Goal: Task Accomplishment & Management: Complete application form

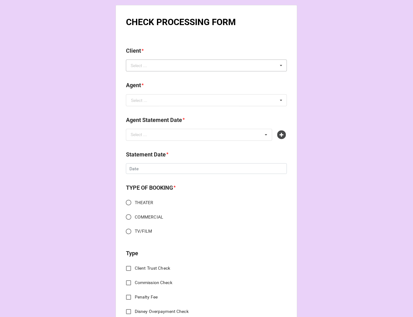
click at [152, 64] on div "Select ..." at bounding box center [142, 65] width 27 height 7
type input "jazm"
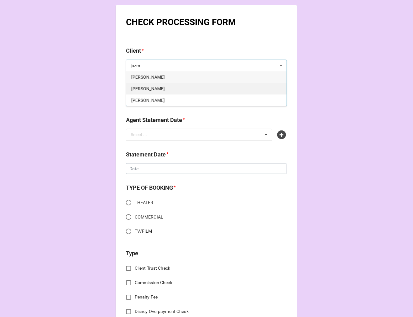
click at [154, 87] on span "Jazmin Williams" at bounding box center [148, 88] width 34 height 5
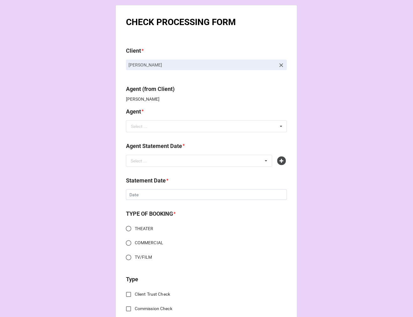
drag, startPoint x: 170, startPoint y: 68, endPoint x: 121, endPoint y: 71, distance: 49.0
copy p "Jazmin Williams"
click at [144, 130] on input "text" at bounding box center [207, 126] width 160 height 11
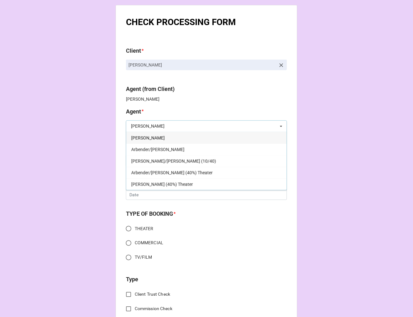
type input "kati"
click at [206, 134] on div "[PERSON_NAME]" at bounding box center [206, 138] width 160 height 12
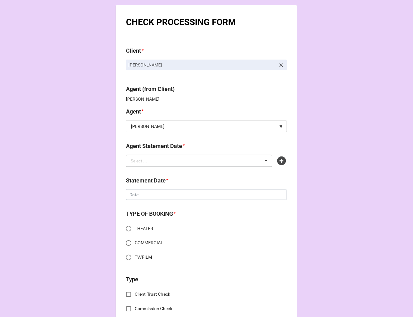
click at [161, 155] on div "Select ... No results found." at bounding box center [199, 161] width 146 height 12
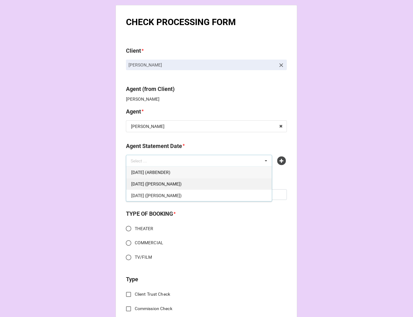
click at [182, 184] on span "[DATE] ([PERSON_NAME])" at bounding box center [156, 183] width 50 height 5
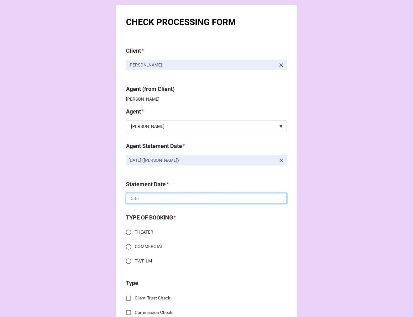
click at [142, 201] on input "text" at bounding box center [206, 198] width 161 height 11
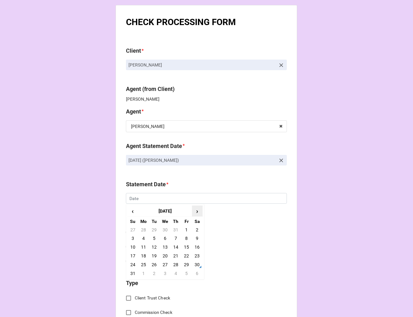
click at [197, 211] on span "›" at bounding box center [197, 211] width 10 height 10
click at [187, 245] on td "19" at bounding box center [186, 247] width 11 height 9
type input "[DATE]"
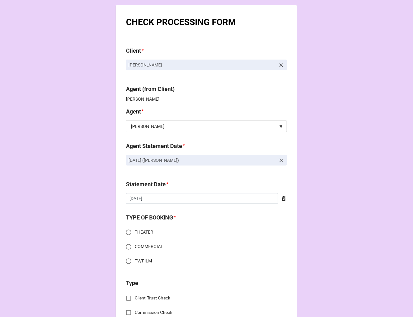
click at [126, 263] on input "TV/FILM" at bounding box center [129, 261] width 12 height 12
radio input "true"
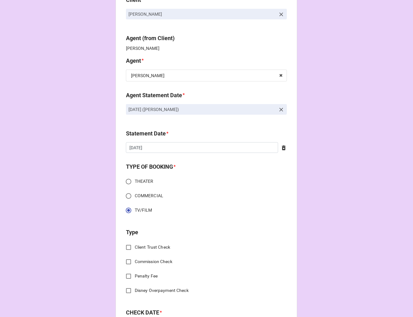
scroll to position [139, 0]
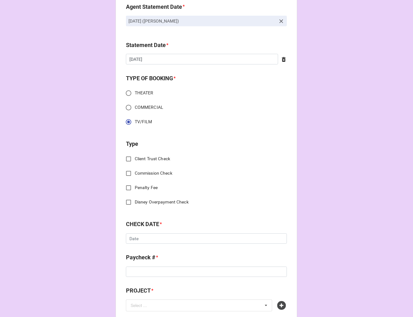
click at [125, 170] on input "Commission Check" at bounding box center [129, 173] width 12 height 12
checkbox input "true"
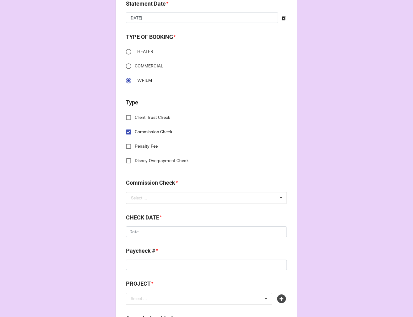
scroll to position [243, 0]
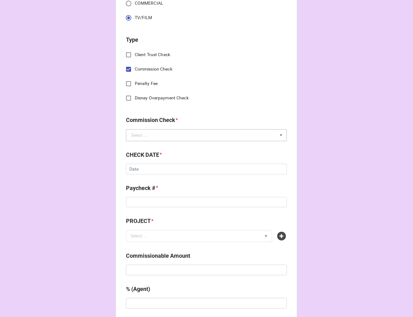
click at [135, 133] on div "Select ..." at bounding box center [139, 135] width 16 height 4
drag, startPoint x: 146, startPoint y: 145, endPoint x: 145, endPoint y: 162, distance: 17.3
click at [146, 145] on span "FSE (Client)" at bounding box center [142, 146] width 23 height 5
click at [140, 169] on input "text" at bounding box center [206, 169] width 161 height 11
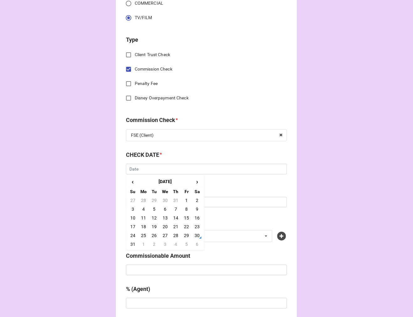
drag, startPoint x: 184, startPoint y: 236, endPoint x: 180, endPoint y: 228, distance: 9.1
click at [184, 236] on td "29" at bounding box center [186, 235] width 11 height 9
type input "[DATE]"
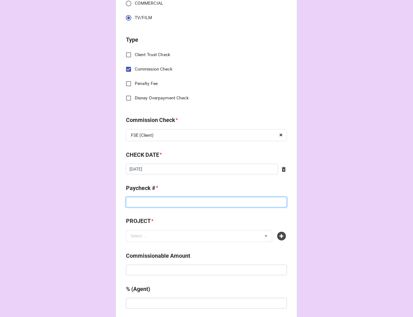
click at [145, 201] on input at bounding box center [206, 202] width 161 height 11
type input "ZELLE"
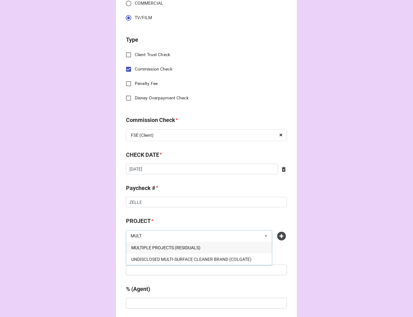
type input "MULT"
click at [165, 249] on span "MULTIPLE PROJECTS (RESIDUALS)" at bounding box center [165, 247] width 69 height 5
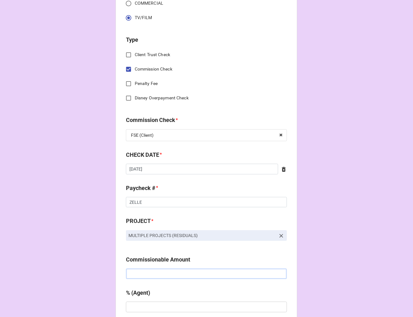
click at [160, 277] on input "text" at bounding box center [206, 273] width 161 height 11
drag, startPoint x: 162, startPoint y: 274, endPoint x: 157, endPoint y: 275, distance: 5.7
click at [162, 274] on input "text" at bounding box center [206, 273] width 161 height 11
type input "$577.73"
type input "10%"
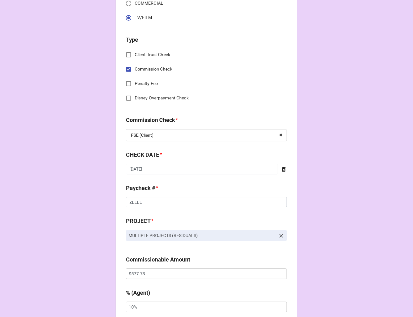
scroll to position [425, 0]
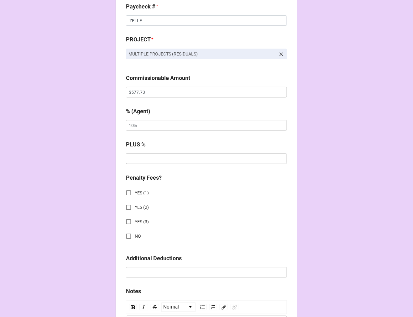
click at [126, 235] on input "NO" at bounding box center [129, 236] width 12 height 12
checkbox input "true"
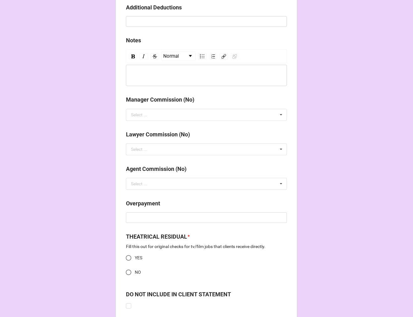
scroll to position [752, 0]
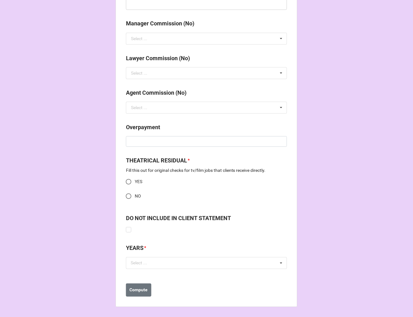
click at [127, 193] on input "NO" at bounding box center [129, 196] width 12 height 12
radio input "true"
click at [147, 267] on div "Select ... No results found." at bounding box center [206, 263] width 161 height 12
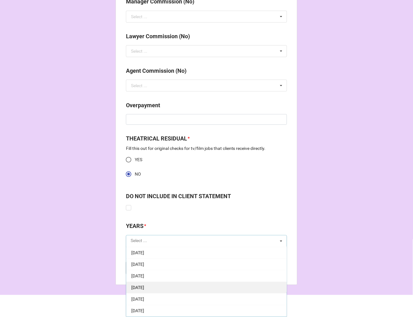
scroll to position [70, 0]
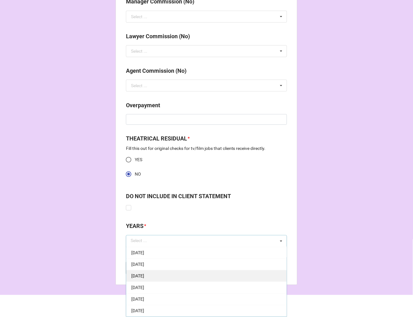
click at [144, 273] on span "[DATE]" at bounding box center [137, 275] width 13 height 5
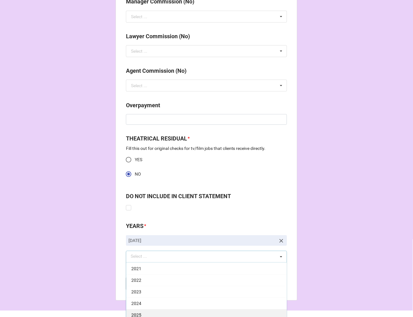
click at [153, 314] on div "2025" at bounding box center [206, 315] width 160 height 12
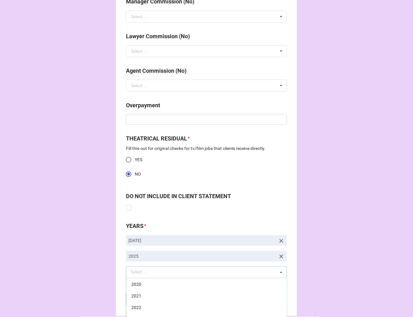
click at [138, 298] on b "Compute" at bounding box center [139, 299] width 18 height 7
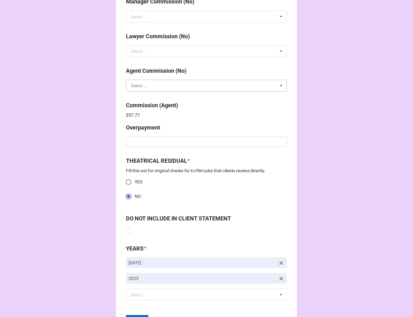
click at [172, 85] on input "text" at bounding box center [207, 85] width 160 height 11
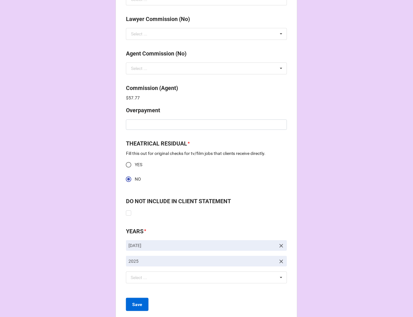
scroll to position [806, 0]
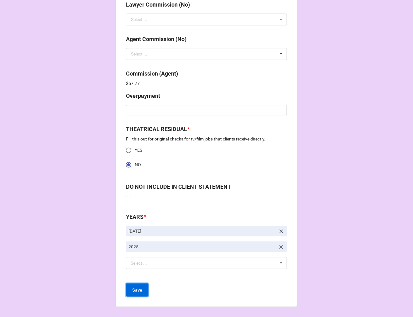
click at [139, 289] on b "Save" at bounding box center [137, 290] width 10 height 7
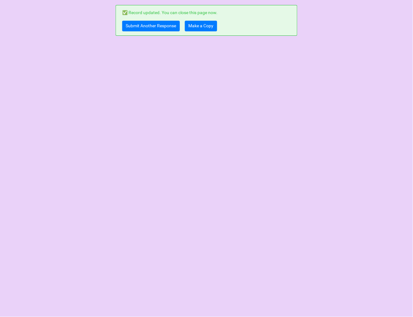
scroll to position [0, 0]
click at [208, 25] on link "Make a Copy" at bounding box center [201, 26] width 32 height 11
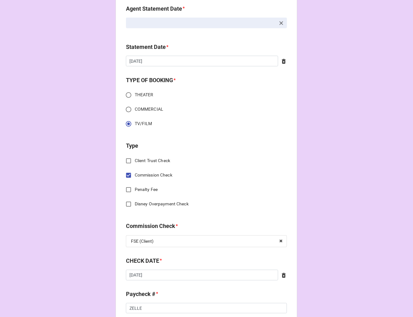
scroll to position [278, 0]
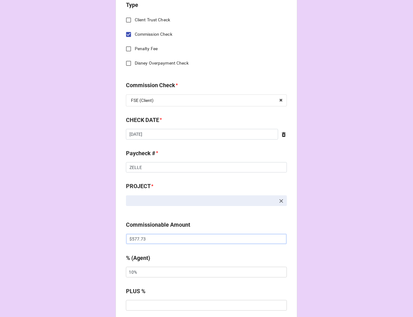
drag, startPoint x: 149, startPoint y: 238, endPoint x: 46, endPoint y: 233, distance: 102.9
click at [70, 235] on div "CHECK PROCESSING FORM Client * Agent (from Client) Katie Agent * Katie Jodi Dor…" at bounding box center [206, 272] width 413 height 1100
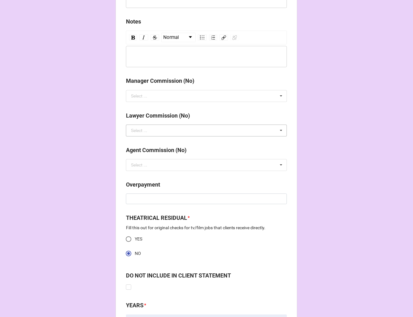
scroll to position [696, 0]
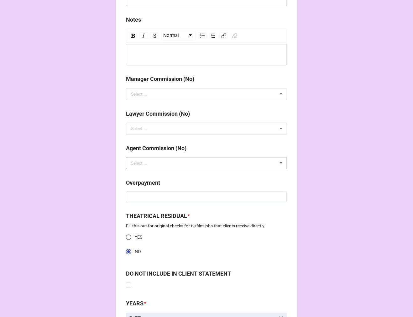
type input "$491.42"
click at [149, 158] on input "text" at bounding box center [207, 163] width 160 height 11
click at [145, 179] on div "NO" at bounding box center [206, 175] width 160 height 12
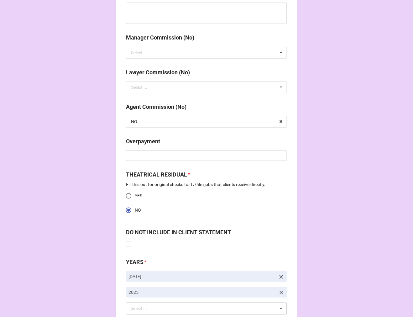
scroll to position [783, 0]
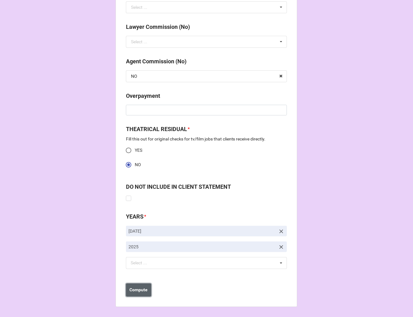
click at [138, 287] on b "Compute" at bounding box center [139, 289] width 18 height 7
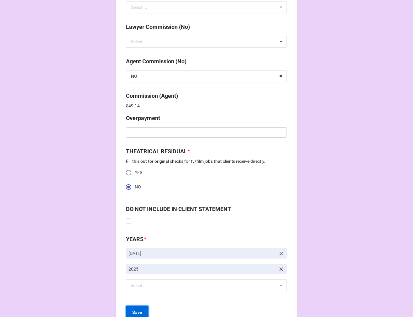
click at [136, 312] on b "Save" at bounding box center [137, 312] width 10 height 7
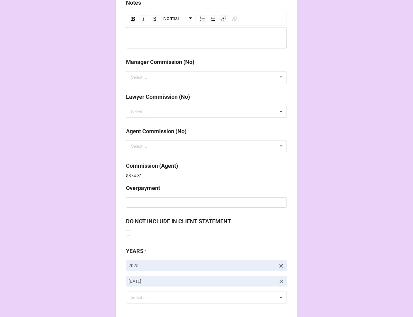
scroll to position [748, 0]
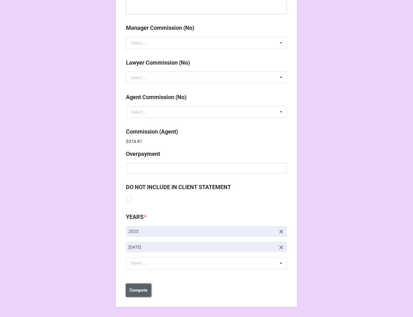
click at [144, 289] on b "Compute" at bounding box center [139, 290] width 18 height 7
click at [144, 290] on button "Save" at bounding box center [137, 290] width 23 height 13
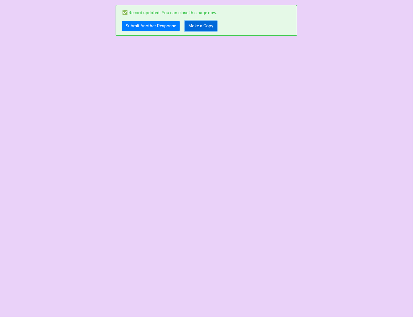
click at [205, 21] on link "Make a Copy" at bounding box center [201, 26] width 32 height 11
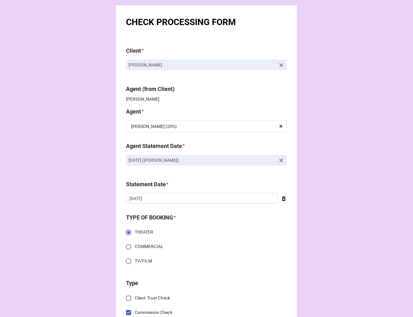
click at [279, 157] on link at bounding box center [281, 160] width 6 height 7
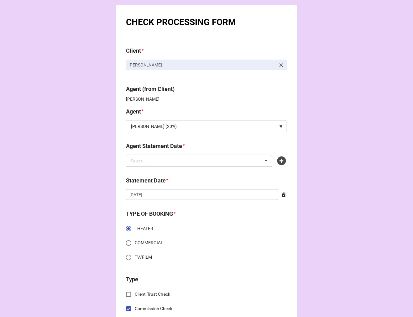
click at [223, 159] on div "Select ... No results found." at bounding box center [199, 161] width 146 height 12
click at [278, 157] on icon at bounding box center [281, 160] width 9 height 9
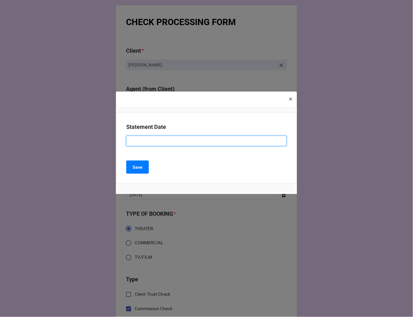
click at [154, 136] on input at bounding box center [206, 141] width 160 height 11
type input "SEPTEMBER 19, 2025 (TIERA)"
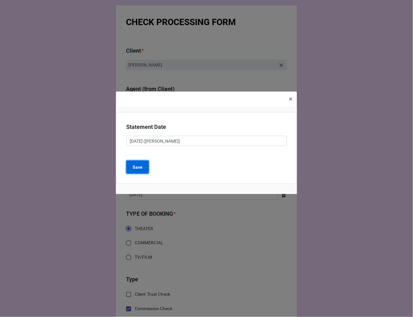
click at [138, 169] on b "Save" at bounding box center [138, 167] width 10 height 7
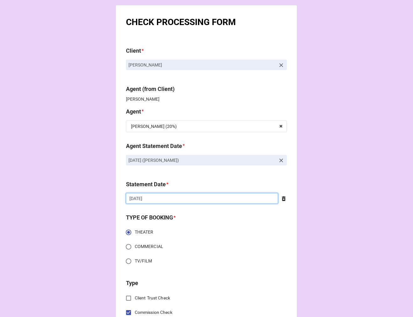
click at [162, 199] on input "8/8/2025" at bounding box center [202, 198] width 152 height 11
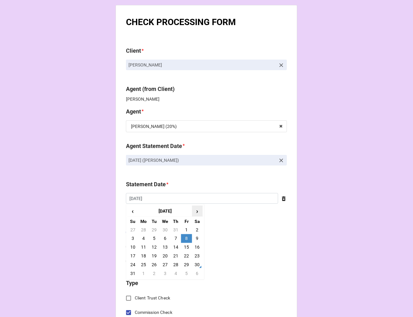
click at [194, 212] on span "›" at bounding box center [197, 211] width 10 height 10
click at [187, 245] on td "19" at bounding box center [186, 247] width 11 height 9
type input "[DATE]"
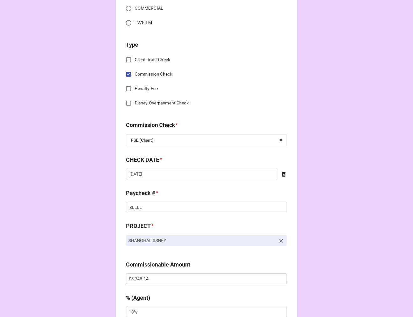
scroll to position [243, 0]
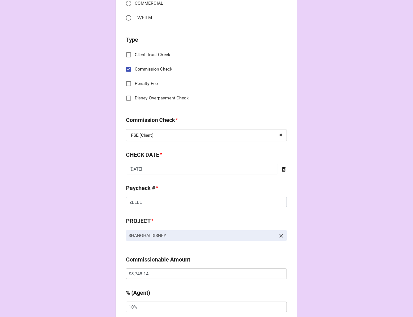
click at [281, 168] on icon at bounding box center [284, 169] width 6 height 6
click at [171, 170] on input "text" at bounding box center [206, 169] width 161 height 11
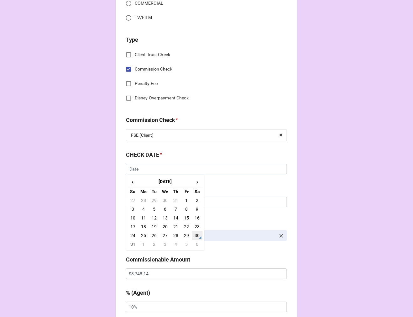
click at [194, 234] on td "30" at bounding box center [197, 235] width 11 height 9
type input "8/30/2025"
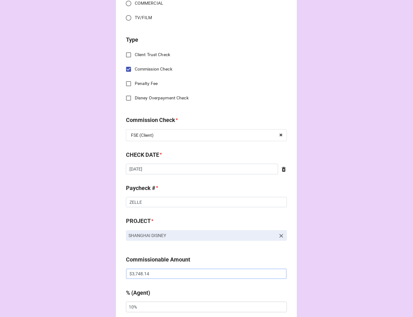
click at [88, 270] on div "CHECK PROCESSING FORM Client * Andrea Somera Agent (from Client) Tiera Agent * …" at bounding box center [206, 278] width 413 height 1042
paste input "60.71"
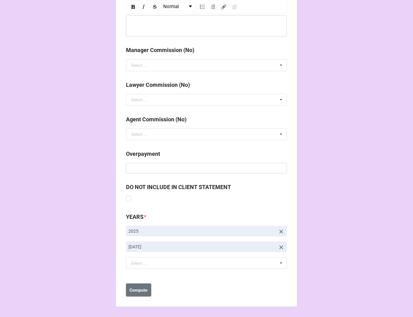
type input "$3,760.71"
click at [278, 244] on icon at bounding box center [281, 247] width 6 height 6
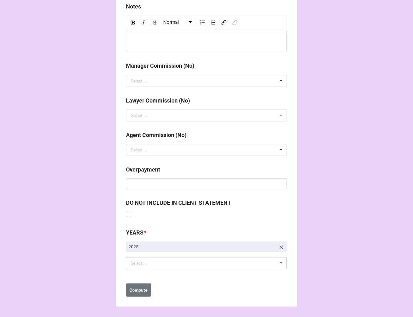
click at [155, 265] on div "Select ... No results found." at bounding box center [206, 263] width 161 height 12
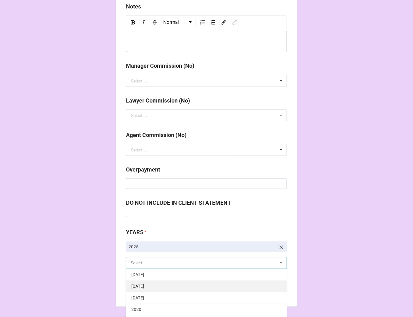
scroll to position [70, 0]
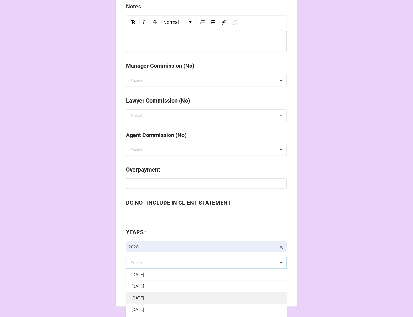
click at [161, 293] on div "[DATE]" at bounding box center [206, 298] width 160 height 12
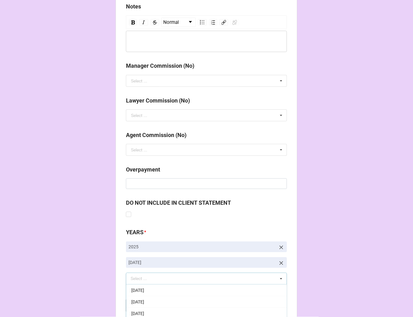
click at [142, 305] on b "Compute" at bounding box center [139, 305] width 18 height 7
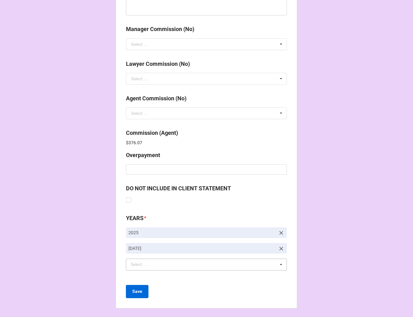
scroll to position [748, 0]
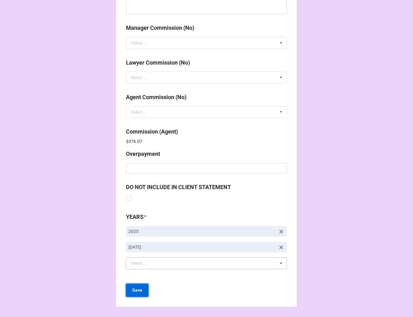
click at [139, 287] on b "Save" at bounding box center [137, 290] width 10 height 7
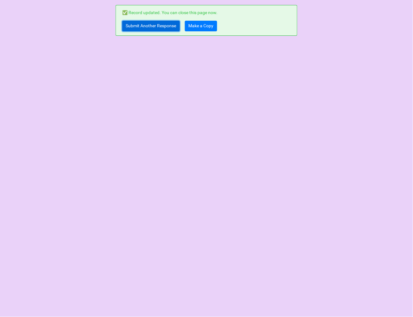
click at [154, 29] on link "Submit Another Response" at bounding box center [151, 26] width 58 height 11
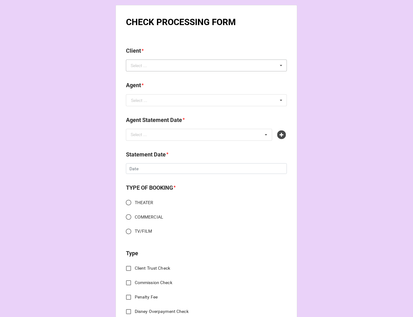
click at [196, 69] on div "Select ... No results found." at bounding box center [206, 66] width 161 height 12
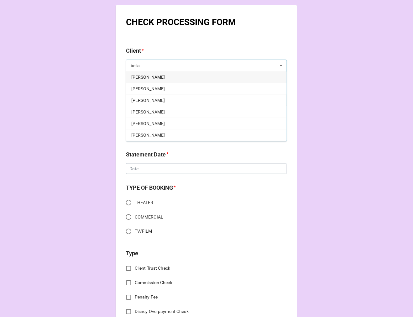
type input "bella"
click at [154, 77] on span "[PERSON_NAME]" at bounding box center [148, 77] width 34 height 5
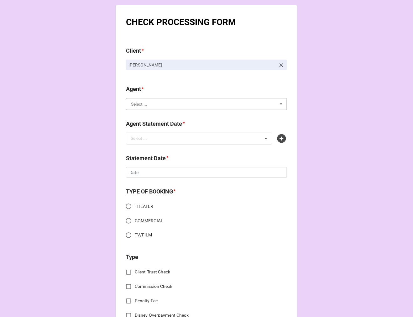
click at [168, 109] on input "text" at bounding box center [207, 103] width 160 height 11
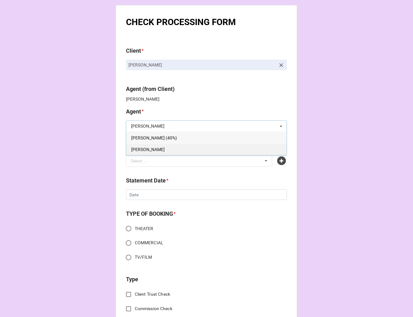
type input "[PERSON_NAME]"
click at [156, 151] on div "[PERSON_NAME]" at bounding box center [206, 150] width 160 height 12
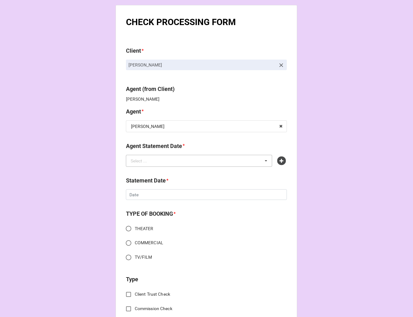
click at [155, 165] on div "Select ... No results found." at bounding box center [199, 161] width 146 height 12
click at [277, 160] on icon at bounding box center [281, 160] width 9 height 9
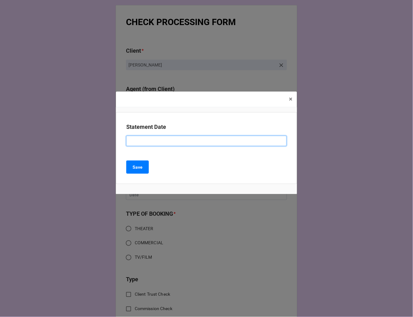
click at [171, 145] on input at bounding box center [206, 141] width 160 height 11
type input "[DATE] ([PERSON_NAME])"
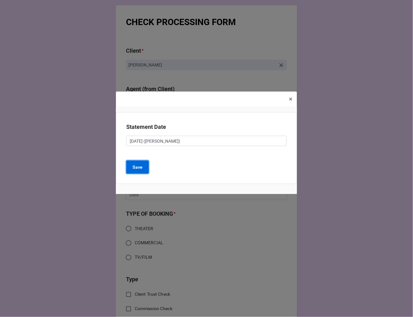
click at [144, 165] on button "Save" at bounding box center [137, 166] width 23 height 13
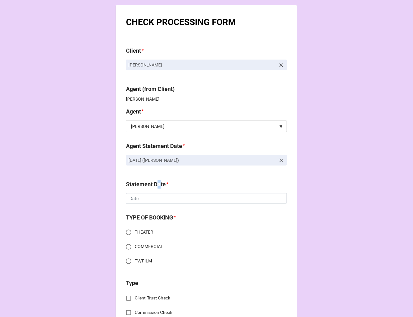
click at [159, 192] on div "Statement Date *" at bounding box center [206, 186] width 161 height 13
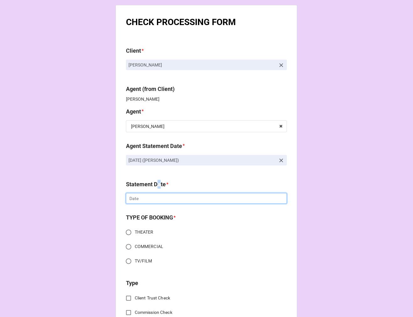
click at [159, 202] on input "text" at bounding box center [206, 198] width 161 height 11
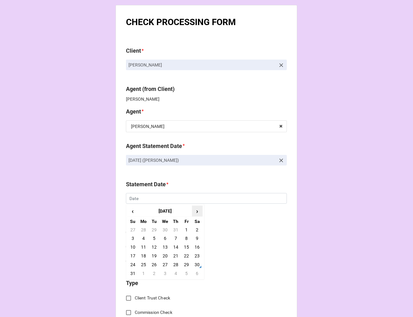
click at [196, 208] on span "›" at bounding box center [197, 211] width 10 height 10
click at [188, 245] on td "19" at bounding box center [186, 247] width 11 height 9
type input "[DATE]"
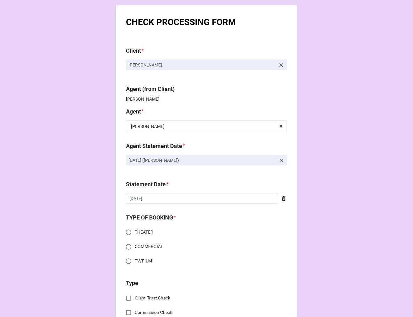
click at [127, 231] on input "THEATER" at bounding box center [129, 232] width 12 height 12
radio input "true"
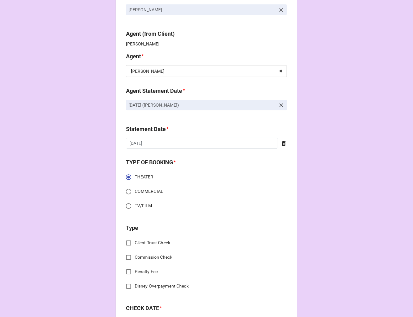
scroll to position [139, 0]
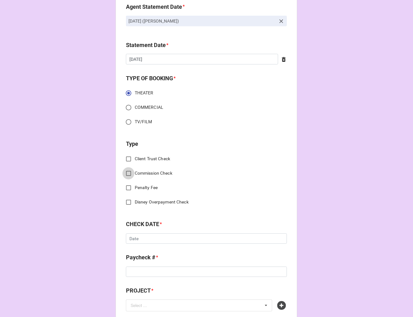
click at [124, 174] on input "Commission Check" at bounding box center [129, 173] width 12 height 12
checkbox input "true"
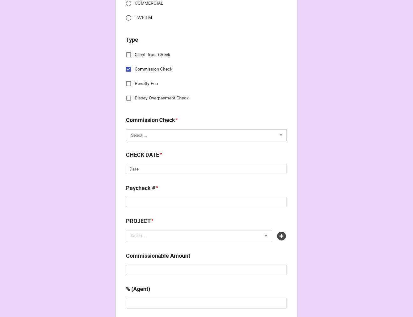
click at [153, 134] on input "text" at bounding box center [207, 134] width 160 height 11
click at [149, 144] on span "FSE (Client)" at bounding box center [142, 146] width 23 height 5
click at [149, 172] on input "text" at bounding box center [206, 169] width 161 height 11
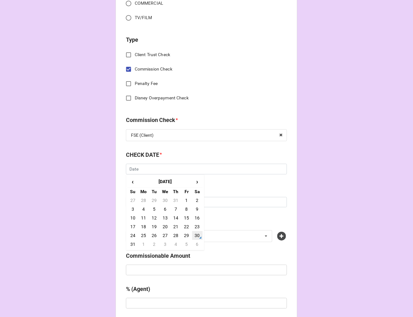
click at [198, 234] on td "30" at bounding box center [197, 235] width 11 height 9
type input "8/30/2025"
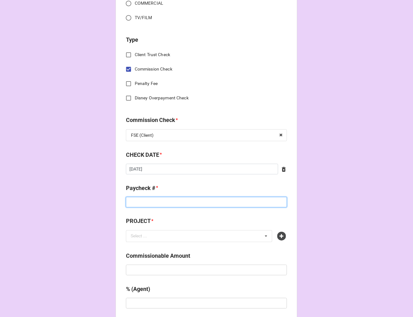
click at [145, 199] on input at bounding box center [206, 202] width 161 height 11
type input "ZELLE"
click at [279, 238] on icon at bounding box center [281, 236] width 9 height 9
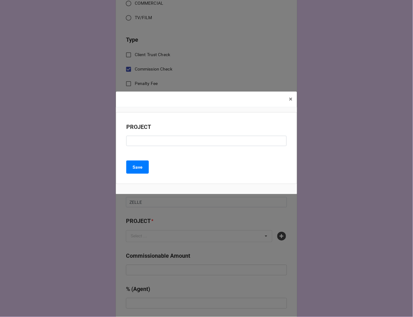
click at [137, 134] on div "PROJECT" at bounding box center [206, 129] width 160 height 13
click at [134, 140] on input at bounding box center [206, 141] width 160 height 11
paste input "FROZEN (LIED, PCLO, KC STARLIGHT CO-PRO)"
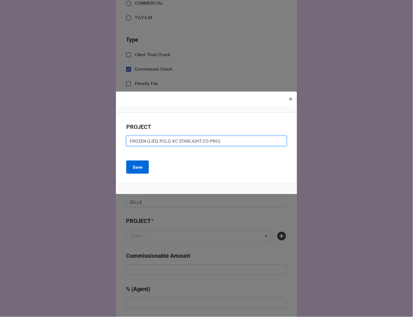
type input "FROZEN (LIED, PCLO, KC STARLIGHT CO-PRO)"
click at [142, 164] on b "Save" at bounding box center [138, 167] width 10 height 7
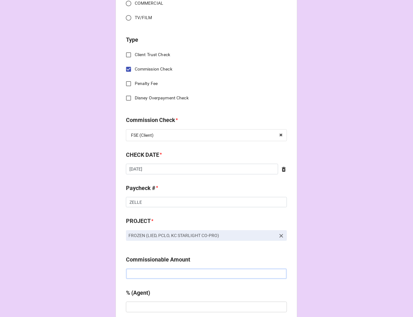
click at [148, 276] on input "text" at bounding box center [206, 273] width 161 height 11
paste input "$3,117.08"
type input "$3,117.08"
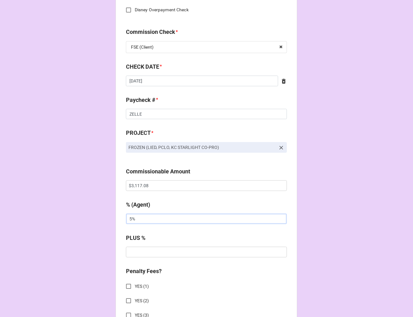
scroll to position [487, 0]
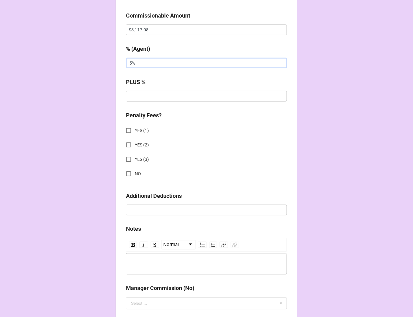
type input "5%"
click at [126, 174] on input "NO" at bounding box center [129, 174] width 12 height 12
checkbox input "true"
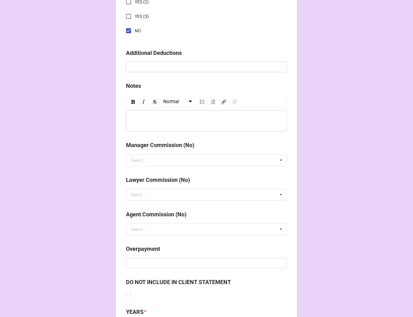
scroll to position [694, 0]
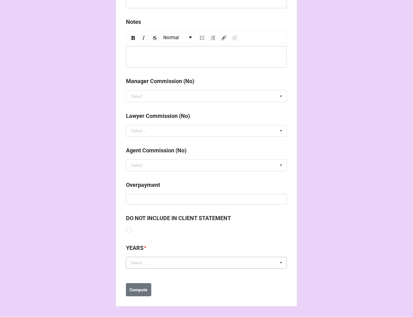
click at [146, 261] on div "Select ..." at bounding box center [142, 262] width 27 height 7
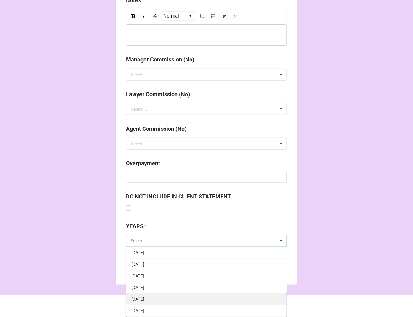
scroll to position [70, 0]
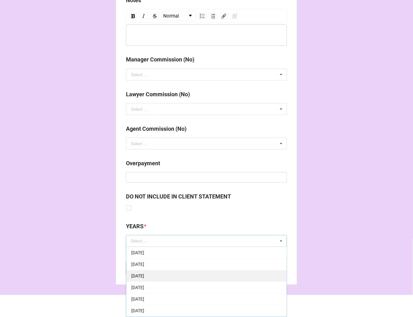
click at [144, 277] on span "9-September 2025" at bounding box center [137, 275] width 13 height 5
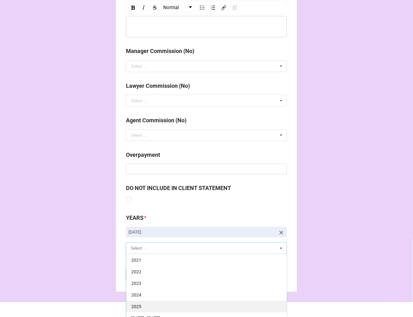
scroll to position [732, 0]
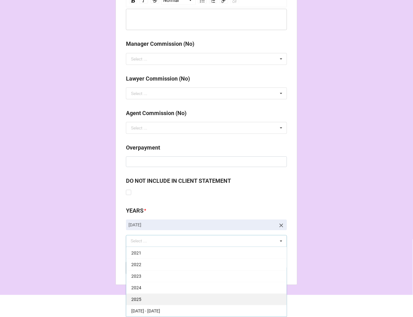
click at [169, 296] on div "2025" at bounding box center [206, 299] width 160 height 12
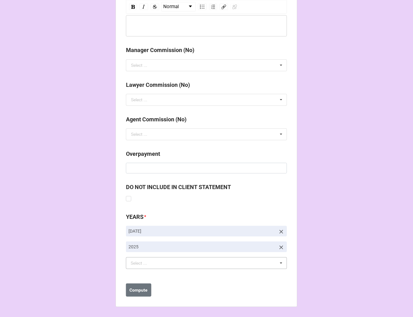
scroll to position [725, 0]
drag, startPoint x: 134, startPoint y: 294, endPoint x: 163, endPoint y: 277, distance: 33.6
click at [135, 295] on button "Compute" at bounding box center [138, 289] width 25 height 13
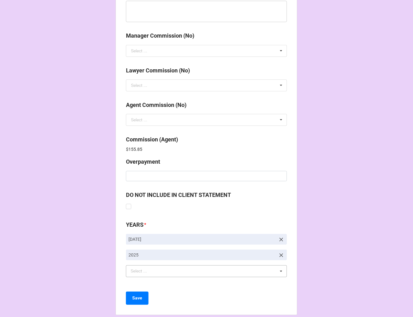
scroll to position [748, 0]
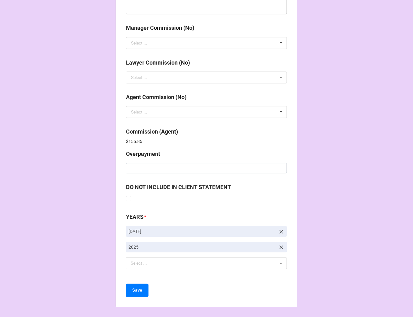
click at [148, 292] on div "Save" at bounding box center [206, 290] width 161 height 13
click at [139, 288] on b "Save" at bounding box center [137, 290] width 10 height 7
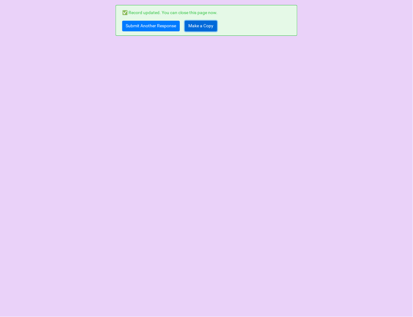
click at [198, 29] on link "Make a Copy" at bounding box center [201, 26] width 32 height 11
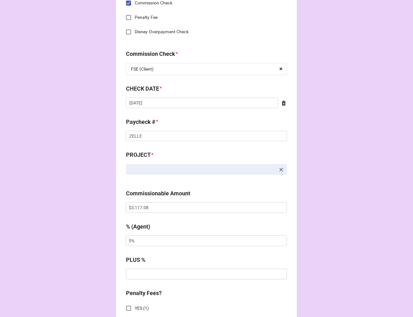
scroll to position [348, 0]
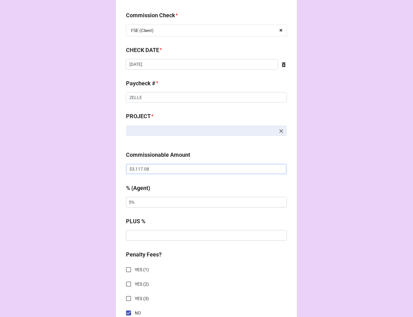
drag, startPoint x: 161, startPoint y: 167, endPoint x: 75, endPoint y: 154, distance: 87.5
click at [76, 154] on div "CHECK PROCESSING FORM Client * Agent (from Client) [PERSON_NAME] Agent * [PERSO…" at bounding box center [206, 173] width 413 height 1042
paste input "5,210.5"
type input "$5,210.58"
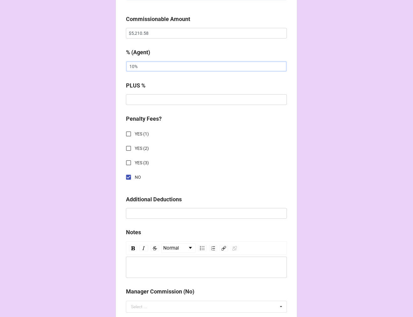
scroll to position [725, 0]
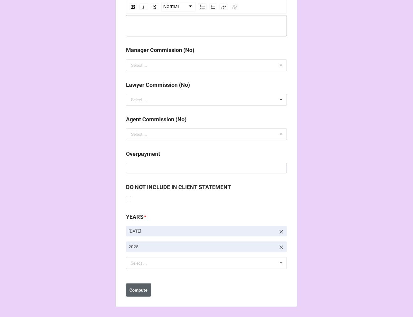
type input "10%"
click at [138, 284] on button "Compute" at bounding box center [138, 289] width 25 height 13
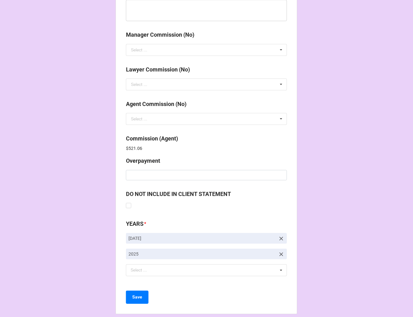
scroll to position [748, 0]
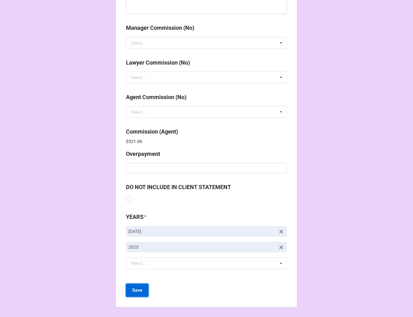
click at [142, 287] on button "Save" at bounding box center [137, 290] width 23 height 13
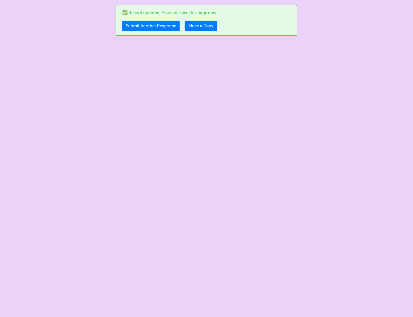
scroll to position [0, 0]
click at [146, 29] on link "Submit Another Response" at bounding box center [151, 26] width 58 height 11
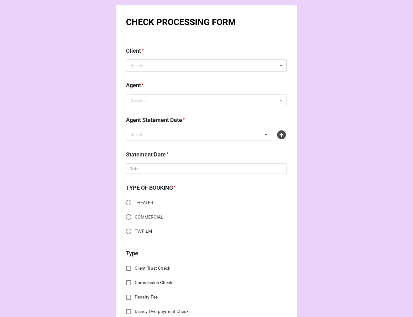
click at [184, 66] on div "Select ... No results found." at bounding box center [206, 66] width 161 height 12
paste input "Tash Gomez"
type input "Tash Gomez"
click at [155, 76] on div "Tash Gomez" at bounding box center [206, 77] width 160 height 12
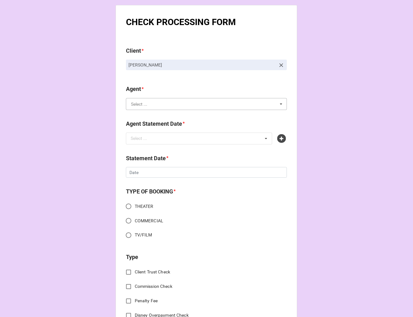
click at [161, 101] on input "text" at bounding box center [207, 103] width 160 height 11
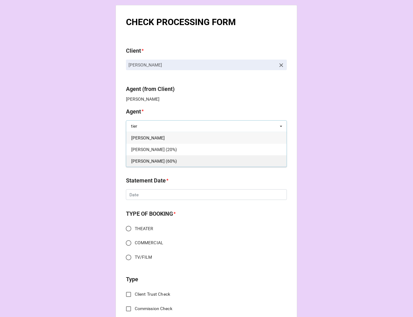
type input "tier"
click at [141, 160] on span "[PERSON_NAME] (60%)" at bounding box center [154, 161] width 46 height 5
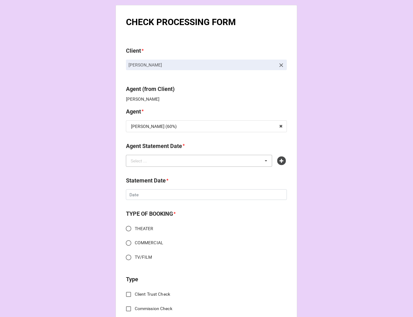
click at [170, 165] on div "Select ... No results found." at bounding box center [199, 161] width 146 height 12
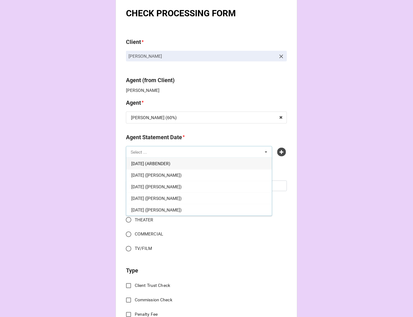
scroll to position [35, 0]
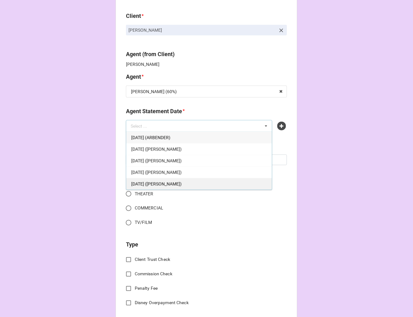
click at [164, 182] on span "SEPTEMBER 19, 2025 (TIERA)" at bounding box center [156, 183] width 50 height 5
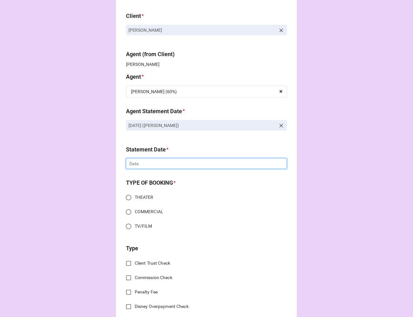
click at [143, 165] on input "text" at bounding box center [206, 163] width 161 height 11
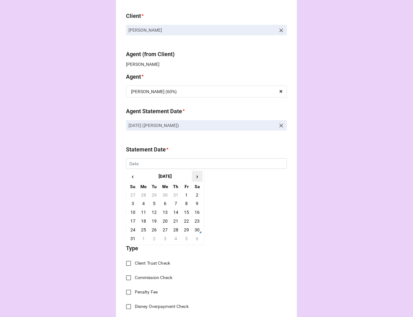
click at [196, 176] on span "›" at bounding box center [197, 176] width 10 height 10
click at [186, 212] on td "19" at bounding box center [186, 212] width 11 height 9
type input "[DATE]"
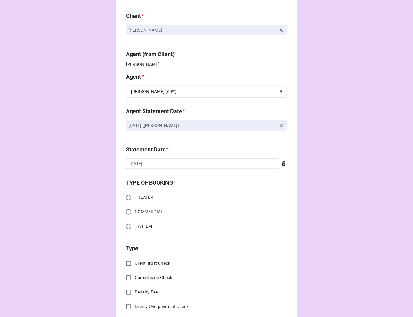
click at [127, 197] on input "THEATER" at bounding box center [129, 197] width 12 height 12
radio input "true"
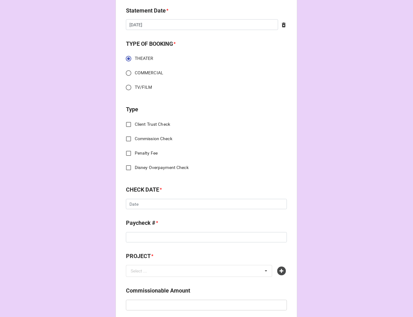
scroll to position [174, 0]
click at [127, 135] on input "Commission Check" at bounding box center [129, 139] width 12 height 12
checkbox input "true"
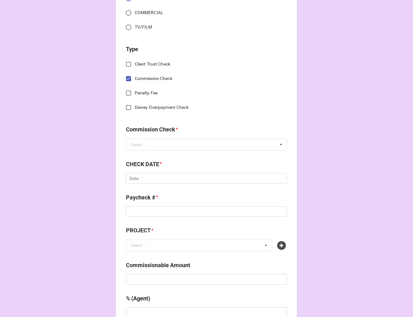
scroll to position [243, 0]
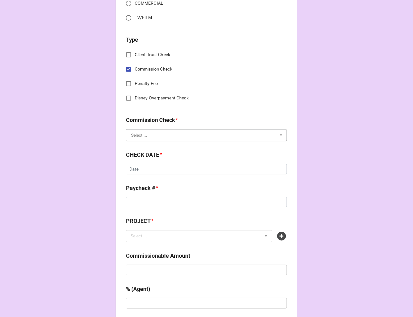
click at [148, 137] on input "text" at bounding box center [207, 134] width 160 height 11
click at [144, 144] on span "FSE (Client)" at bounding box center [142, 146] width 23 height 5
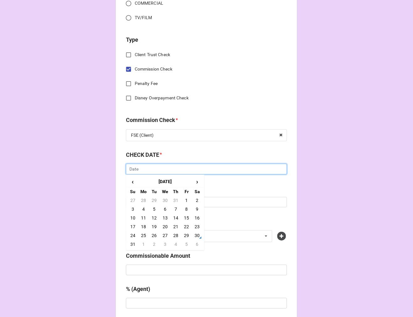
click at [156, 173] on input "text" at bounding box center [206, 169] width 161 height 11
click at [197, 236] on td "30" at bounding box center [197, 235] width 11 height 9
type input "8/30/2025"
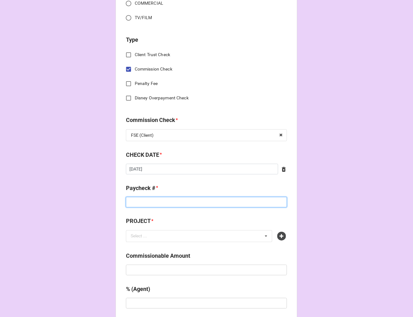
click at [174, 204] on input at bounding box center [206, 202] width 161 height 11
type input "ZELLE"
click at [279, 236] on icon at bounding box center [281, 236] width 9 height 9
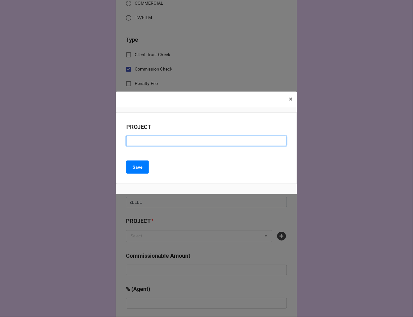
click at [139, 143] on input at bounding box center [206, 141] width 160 height 11
paste input "GABBY'S DOLLHOUSE LIVE! (NATIONAL TOUR)"
type input "GABBY'S DOLLHOUSE LIVE! (NATIONAL TOUR)"
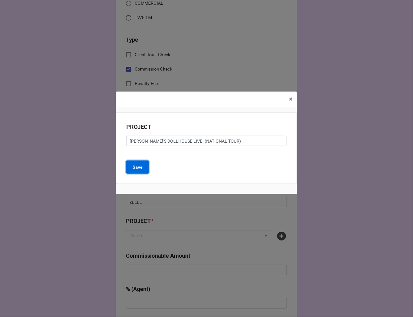
click at [143, 165] on button "Save" at bounding box center [137, 166] width 23 height 13
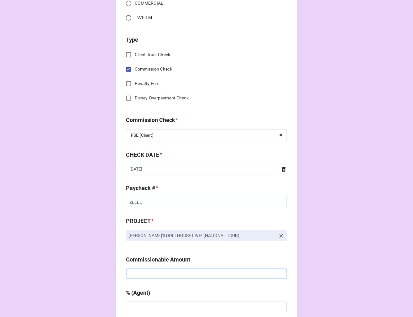
click at [168, 275] on input "text" at bounding box center [206, 273] width 161 height 11
paste input "$1,285.71"
type input "$1,285.71"
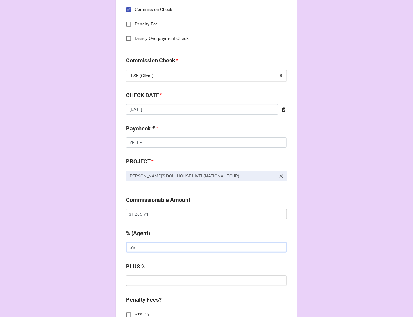
scroll to position [453, 0]
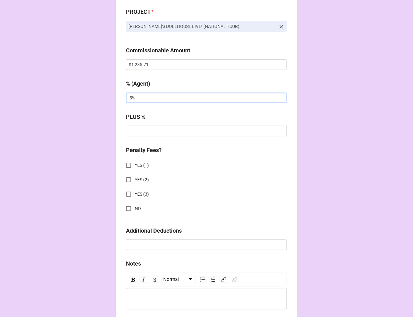
type input "5%"
click at [124, 209] on input "NO" at bounding box center [129, 208] width 12 height 12
checkbox input "true"
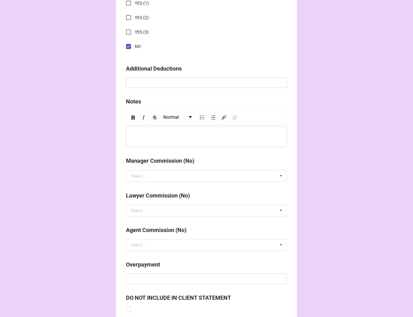
scroll to position [694, 0]
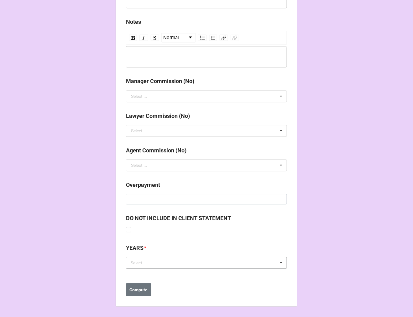
click at [163, 261] on div "Select ... No results found." at bounding box center [206, 263] width 161 height 12
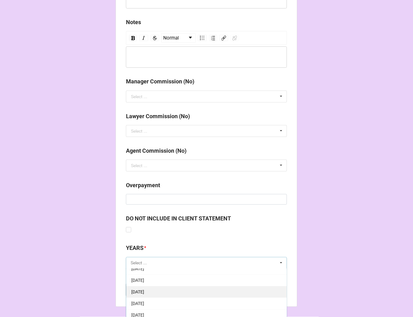
scroll to position [70, 0]
click at [144, 296] on span "9-September 2025" at bounding box center [137, 297] width 13 height 5
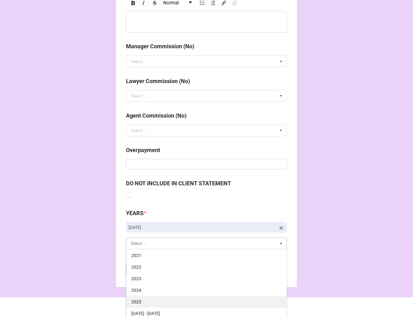
scroll to position [732, 0]
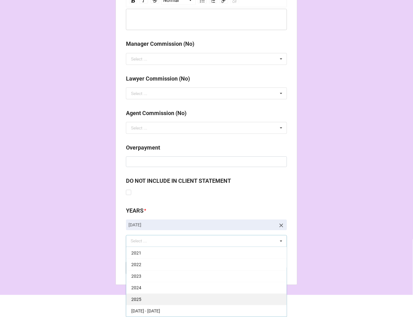
click at [167, 295] on div "2025" at bounding box center [206, 299] width 160 height 12
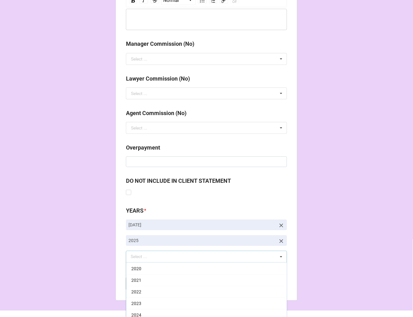
drag, startPoint x: 300, startPoint y: 205, endPoint x: 296, endPoint y: 213, distance: 9.5
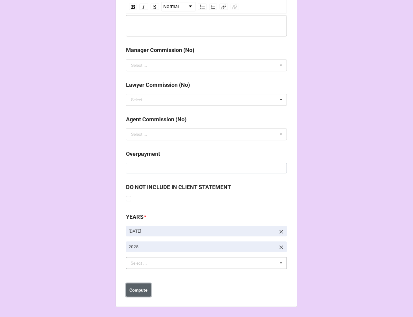
click at [142, 290] on b "Compute" at bounding box center [139, 290] width 18 height 7
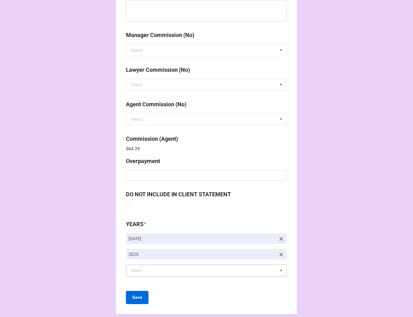
scroll to position [748, 0]
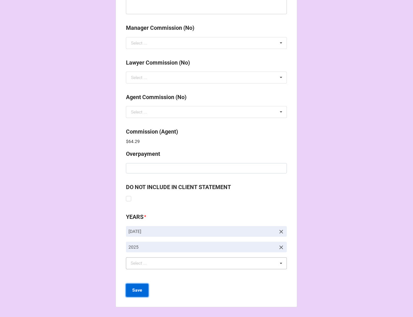
click at [140, 287] on b "Save" at bounding box center [137, 290] width 10 height 7
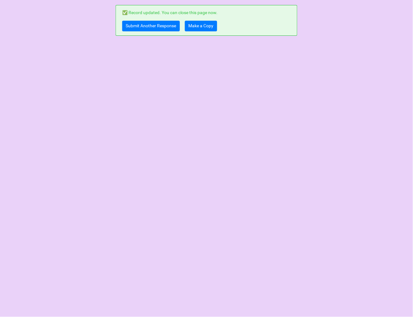
scroll to position [0, 0]
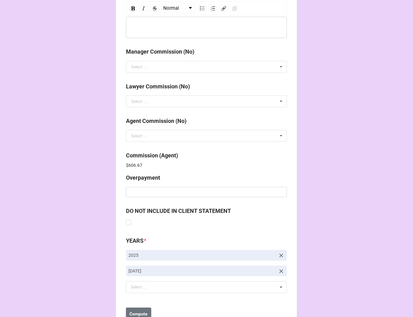
scroll to position [748, 0]
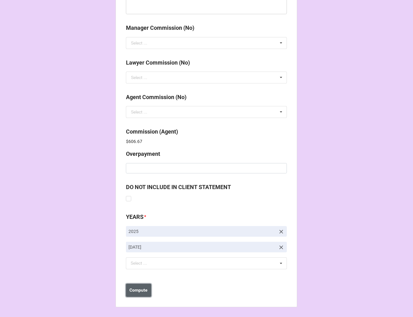
click at [136, 290] on b "Compute" at bounding box center [139, 290] width 18 height 7
click at [135, 292] on b "Save" at bounding box center [137, 290] width 10 height 7
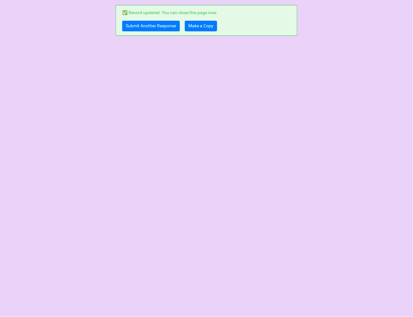
scroll to position [0, 0]
click at [214, 23] on link "Make a Copy" at bounding box center [201, 26] width 32 height 11
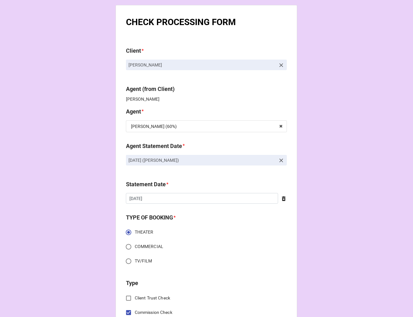
click at [276, 159] on link "AUGUST 8, 2025 (TIERA)" at bounding box center [206, 160] width 161 height 11
click at [281, 161] on icon at bounding box center [281, 160] width 6 height 6
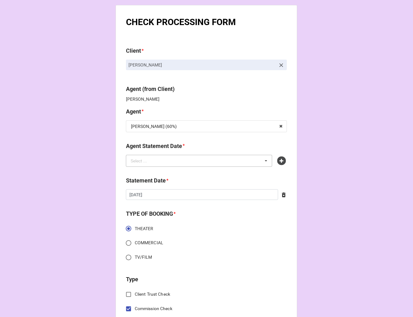
click at [229, 165] on div "Select ... No results found." at bounding box center [199, 161] width 146 height 12
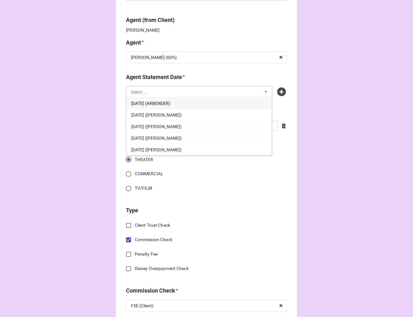
scroll to position [70, 0]
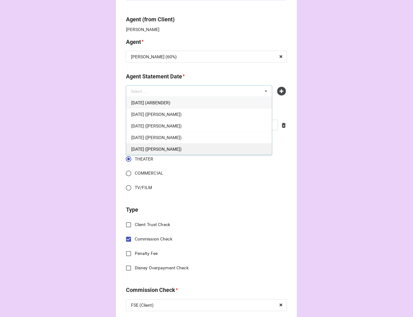
click at [157, 149] on span "SEPTEMBER 19, 2025 (TIERA)" at bounding box center [156, 149] width 50 height 5
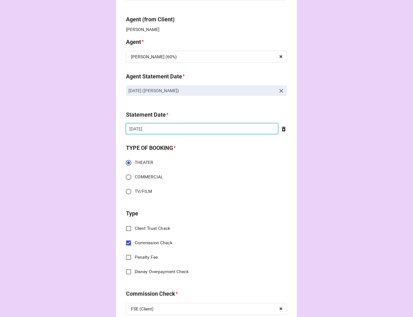
click at [159, 126] on input "8/8/2025" at bounding box center [202, 128] width 152 height 11
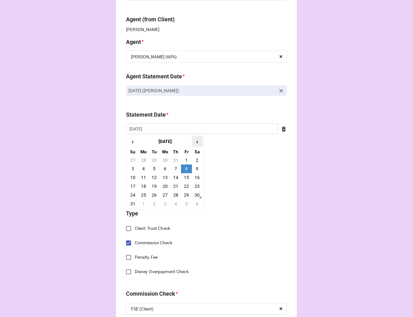
click at [196, 139] on span "›" at bounding box center [197, 141] width 10 height 10
click at [187, 177] on td "19" at bounding box center [186, 177] width 11 height 9
type input "9/19/2025"
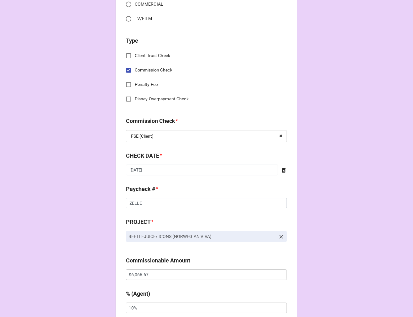
scroll to position [278, 0]
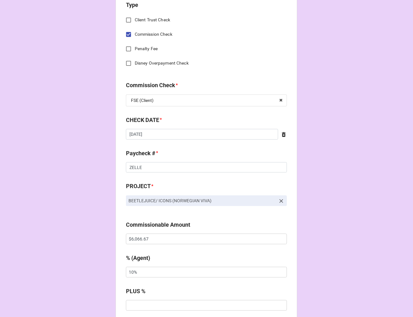
click at [281, 134] on icon at bounding box center [284, 134] width 6 height 6
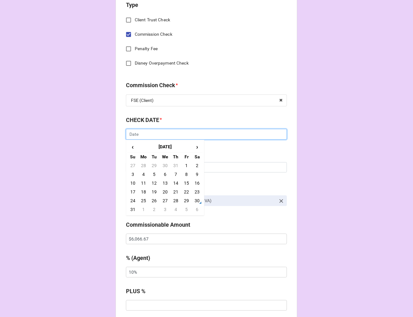
click at [246, 137] on input "text" at bounding box center [206, 134] width 161 height 11
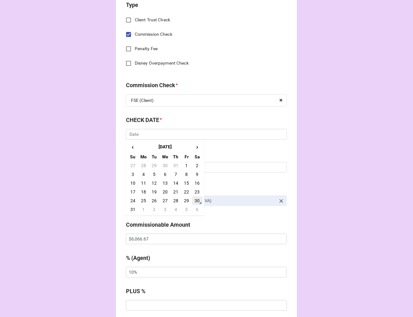
click at [197, 199] on td "30" at bounding box center [197, 200] width 11 height 9
type input "8/30/2025"
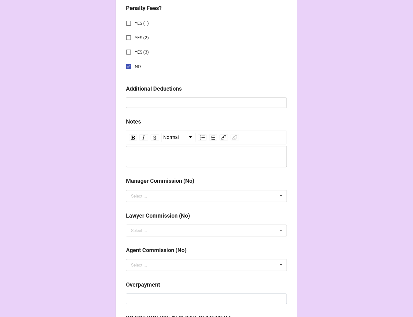
scroll to position [725, 0]
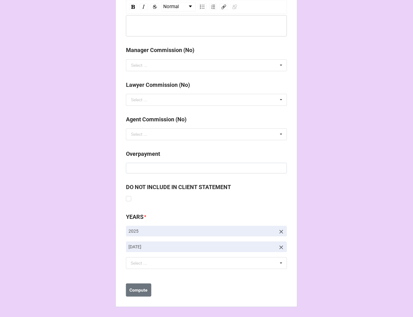
click at [283, 246] on icon at bounding box center [281, 247] width 6 height 6
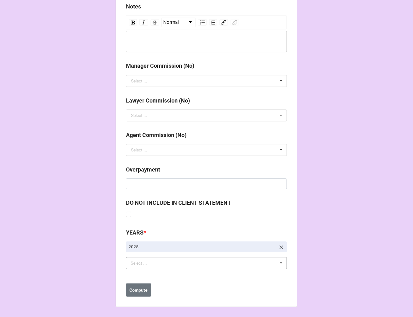
scroll to position [710, 0]
click at [229, 266] on div "Select ... No results found." at bounding box center [206, 263] width 161 height 12
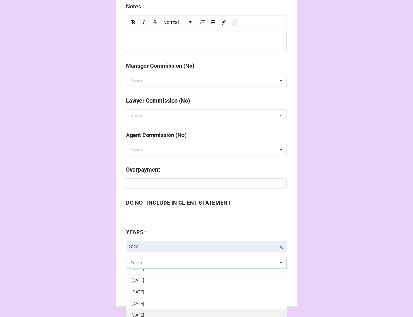
scroll to position [70, 0]
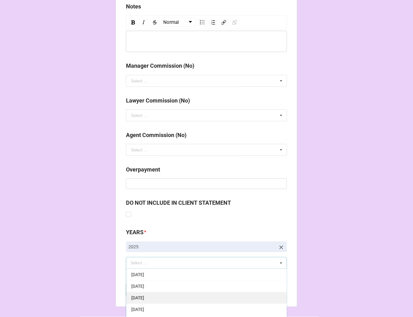
click at [171, 299] on div "9-September 2025" at bounding box center [206, 298] width 160 height 12
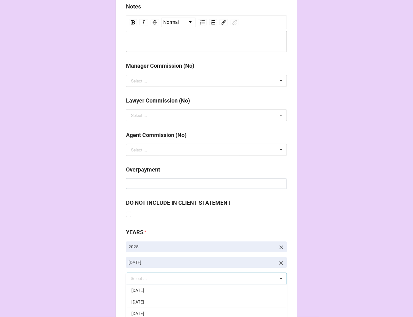
click at [142, 305] on b "Compute" at bounding box center [139, 305] width 18 height 7
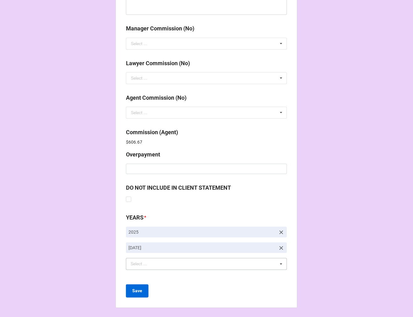
scroll to position [748, 0]
click at [135, 294] on button "Save" at bounding box center [137, 290] width 23 height 13
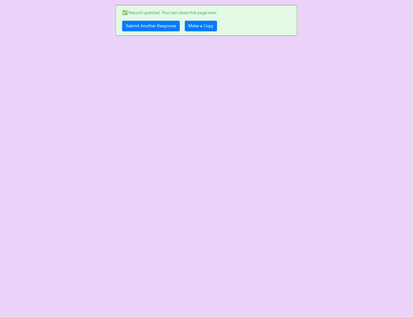
scroll to position [0, 0]
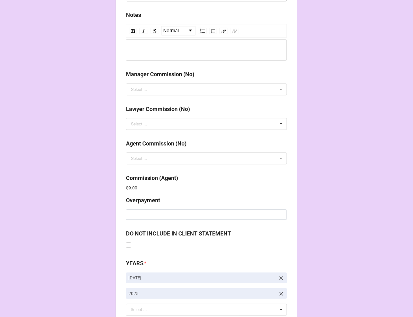
scroll to position [748, 0]
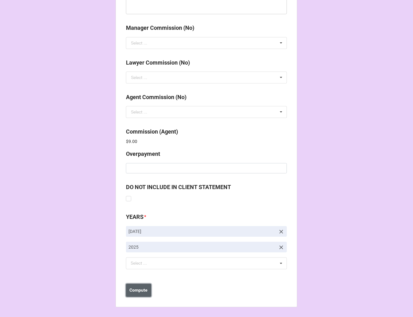
click at [133, 291] on b "Compute" at bounding box center [139, 290] width 18 height 7
click at [135, 285] on button "Save" at bounding box center [137, 290] width 23 height 13
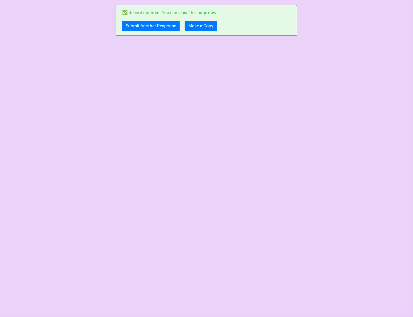
scroll to position [0, 0]
click at [200, 27] on link "Make a Copy" at bounding box center [201, 26] width 32 height 11
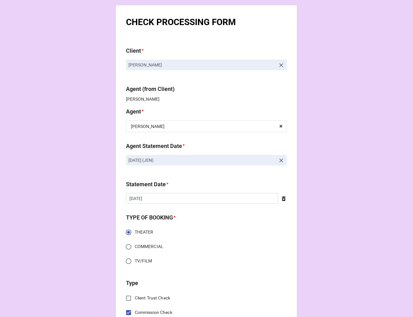
click at [281, 161] on icon at bounding box center [281, 160] width 6 height 6
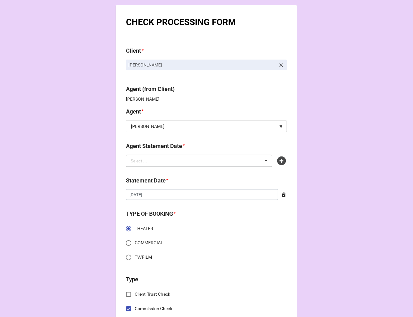
click at [239, 160] on div "Select ... No results found." at bounding box center [199, 161] width 146 height 12
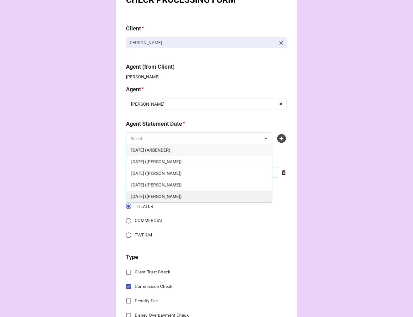
scroll to position [35, 0]
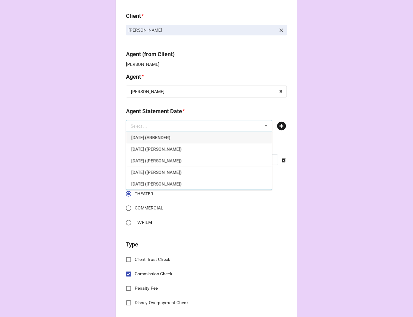
click at [283, 124] on icon at bounding box center [281, 126] width 9 height 9
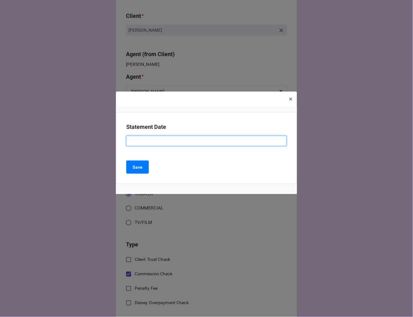
click at [185, 142] on input at bounding box center [206, 141] width 160 height 11
type input "SEPTEMBER 19, 2025 (JEN)"
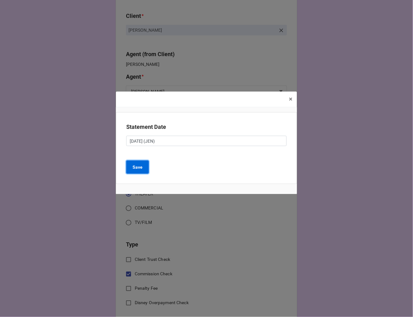
click at [143, 168] on button "Save" at bounding box center [137, 166] width 23 height 13
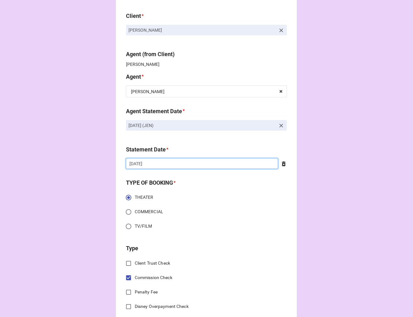
drag, startPoint x: 160, startPoint y: 166, endPoint x: 166, endPoint y: 179, distance: 13.7
click at [160, 166] on input "9/5/2025" at bounding box center [202, 163] width 152 height 11
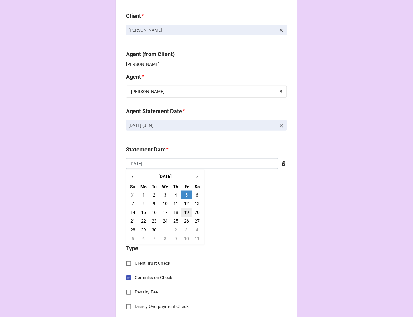
click at [187, 212] on td "19" at bounding box center [186, 212] width 11 height 9
type input "9/19/2025"
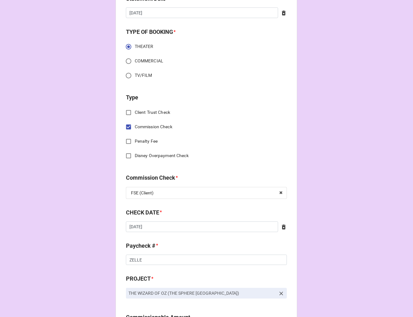
scroll to position [209, 0]
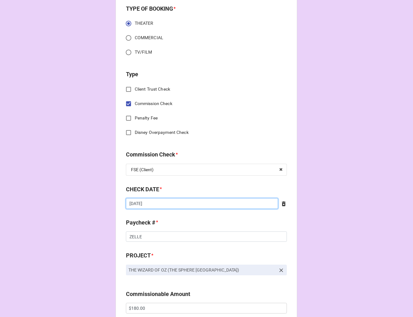
click at [170, 202] on input "8/21/2025" at bounding box center [202, 203] width 152 height 11
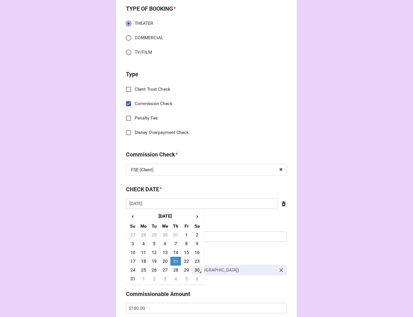
click at [196, 268] on td "30" at bounding box center [197, 270] width 11 height 9
type input "8/30/2025"
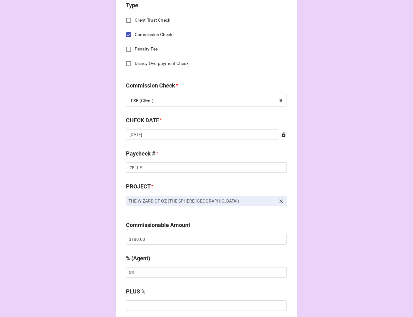
scroll to position [278, 0]
drag, startPoint x: 162, startPoint y: 241, endPoint x: 38, endPoint y: 226, distance: 125.0
click at [38, 226] on div "CHECK PROCESSING FORM Client * James Simpson Agent (from Client) Jen Agent * Je…" at bounding box center [206, 243] width 413 height 1042
paste input ",125"
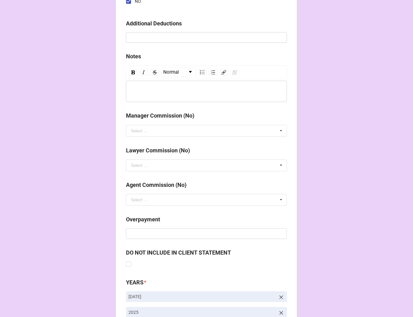
scroll to position [725, 0]
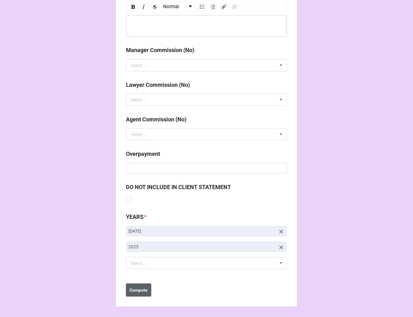
type input "$1,125.00"
click at [141, 289] on b "Compute" at bounding box center [139, 290] width 18 height 7
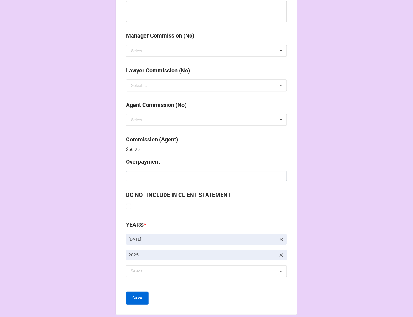
scroll to position [748, 0]
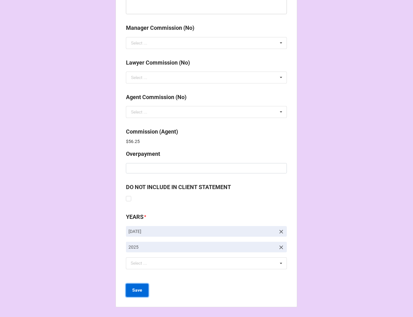
click at [135, 292] on b "Save" at bounding box center [137, 290] width 10 height 7
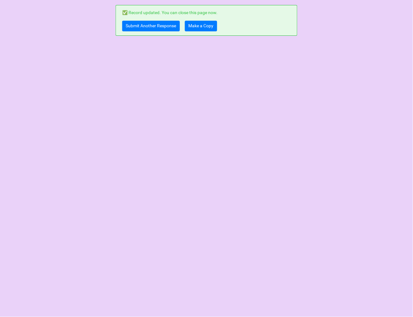
scroll to position [0, 0]
